Goal: Task Accomplishment & Management: Use online tool/utility

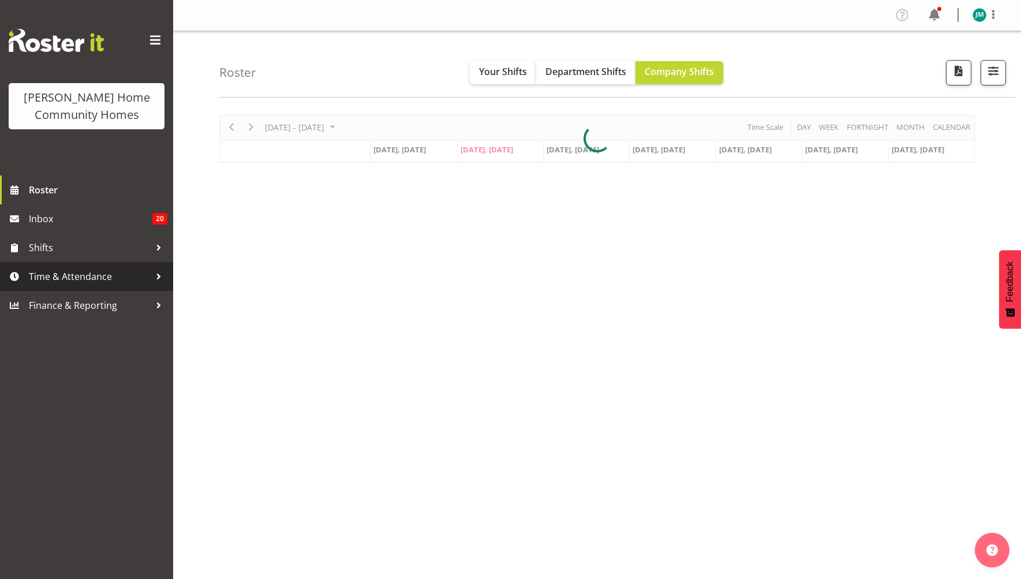
click at [77, 277] on span "Time & Attendance" at bounding box center [89, 276] width 121 height 17
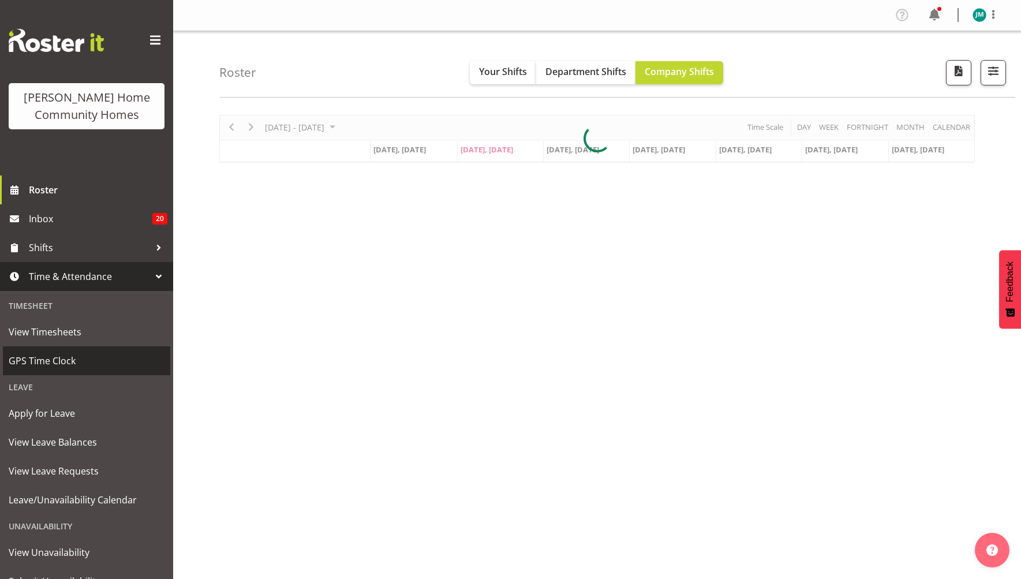
click at [71, 357] on span "GPS Time Clock" at bounding box center [87, 360] width 156 height 17
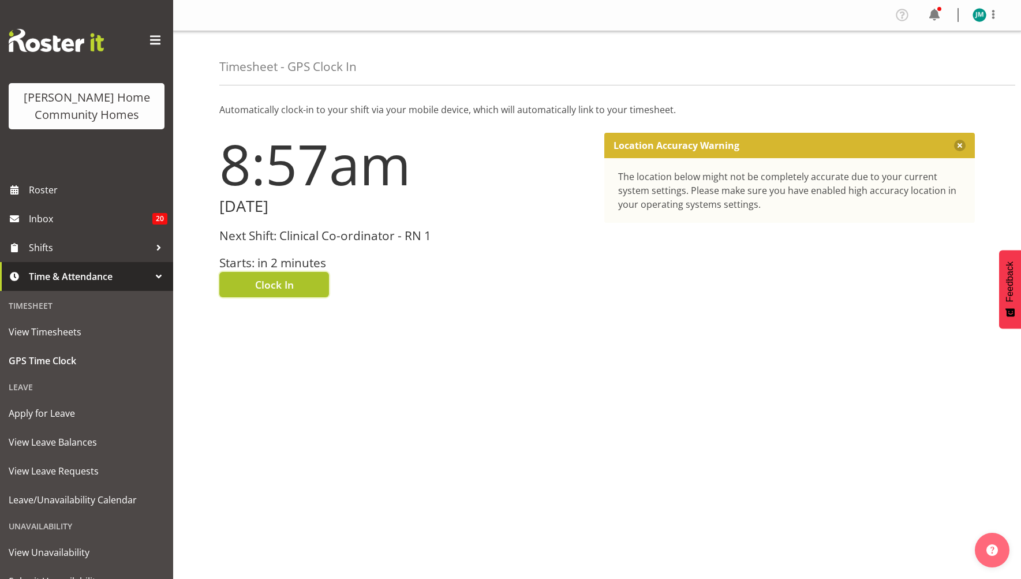
click at [298, 285] on button "Clock In" at bounding box center [274, 284] width 110 height 25
